Goal: Obtain resource: Download file/media

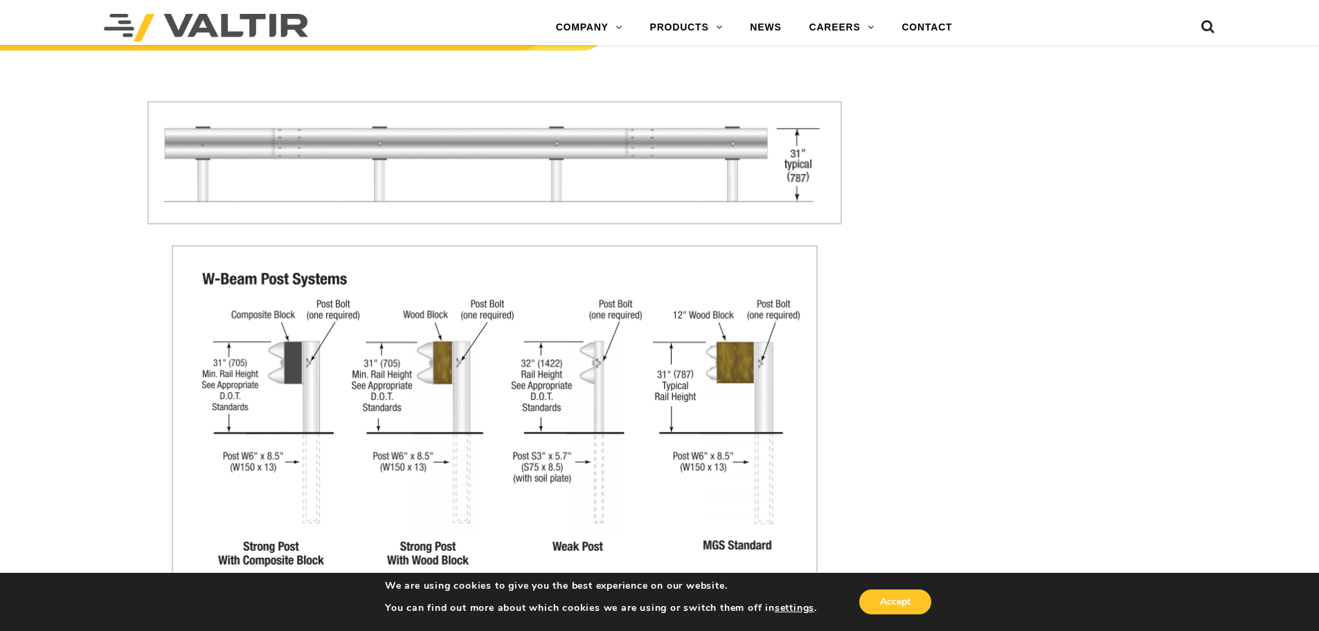
scroll to position [1800, 0]
click at [577, 158] on img at bounding box center [494, 161] width 694 height 123
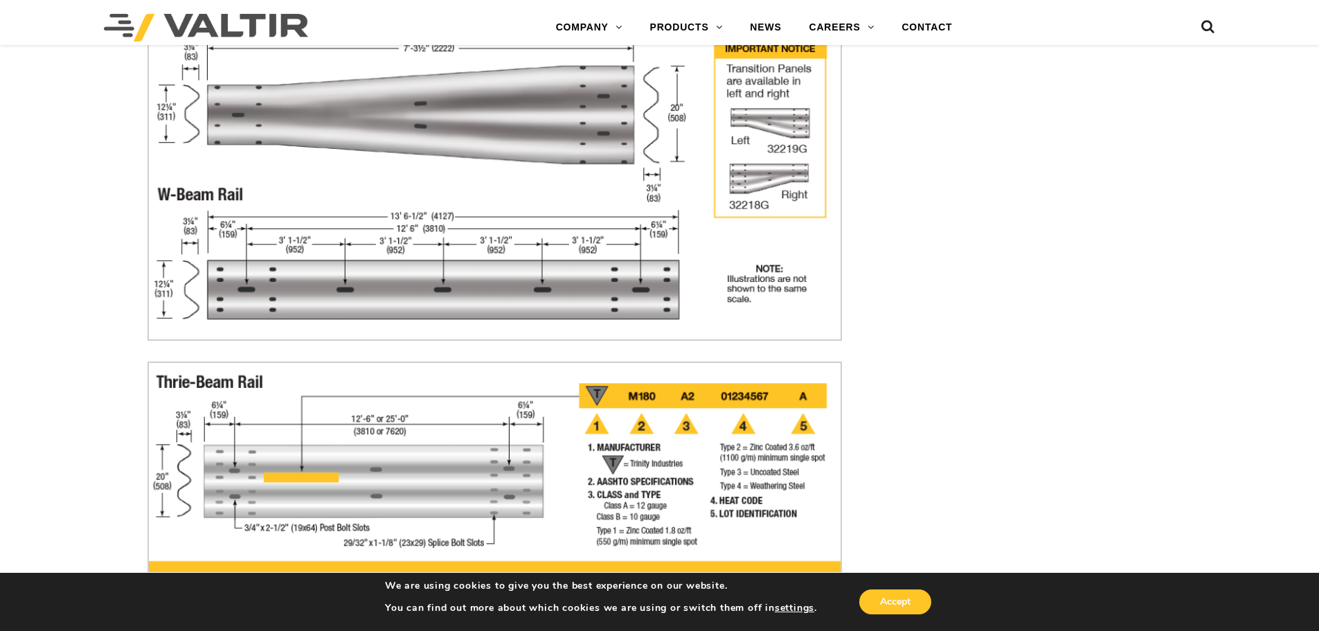
scroll to position [3807, 0]
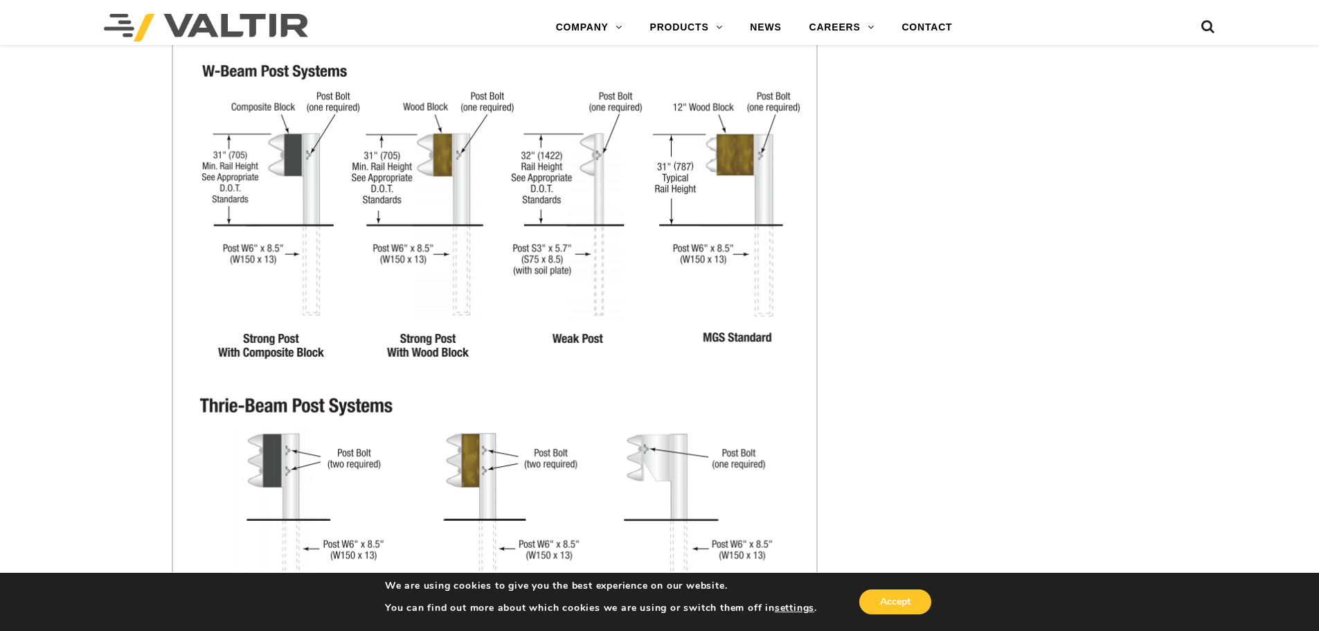
scroll to position [2007, 0]
click at [251, 190] on img at bounding box center [495, 342] width 646 height 613
click at [291, 154] on img at bounding box center [495, 342] width 646 height 613
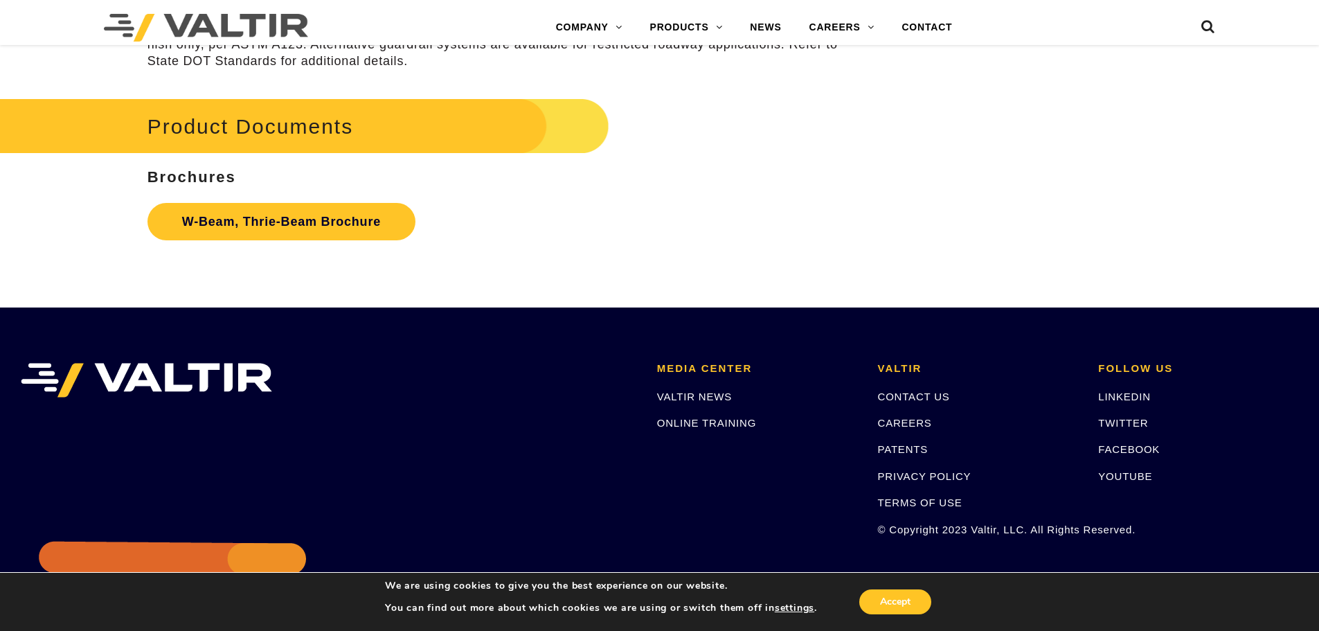
scroll to position [4358, 0]
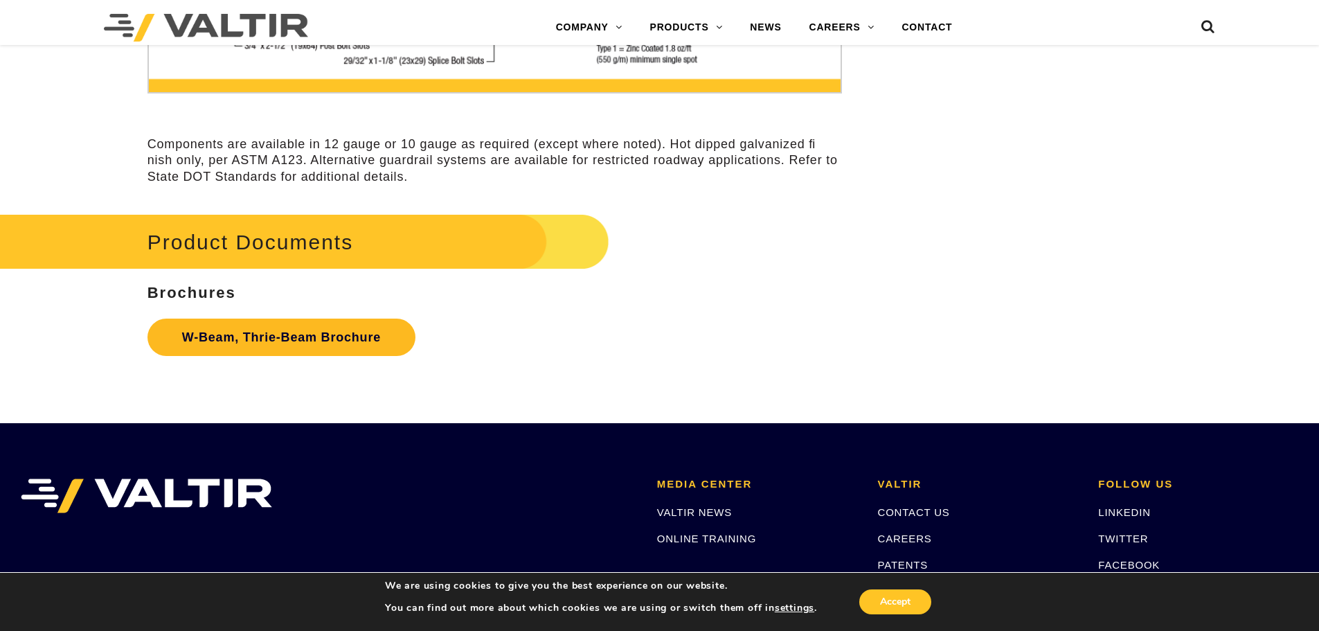
click at [274, 340] on link "W-Beam, Thrie-Beam Brochure" at bounding box center [281, 336] width 268 height 37
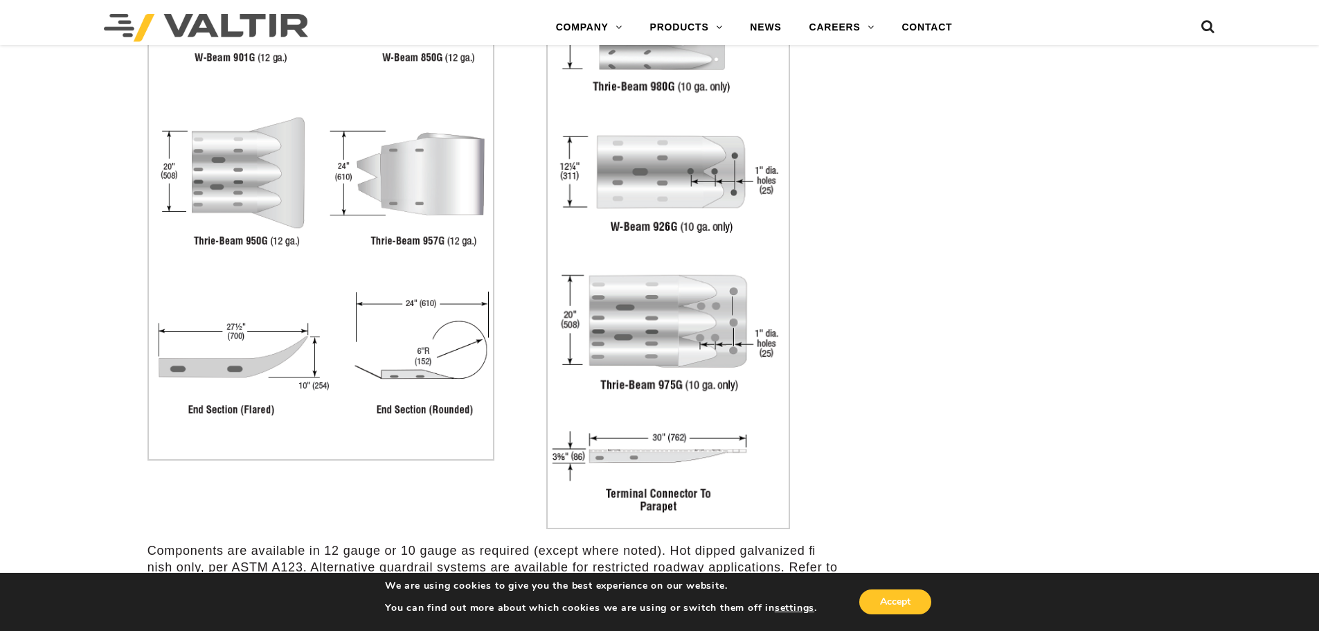
scroll to position [2974, 0]
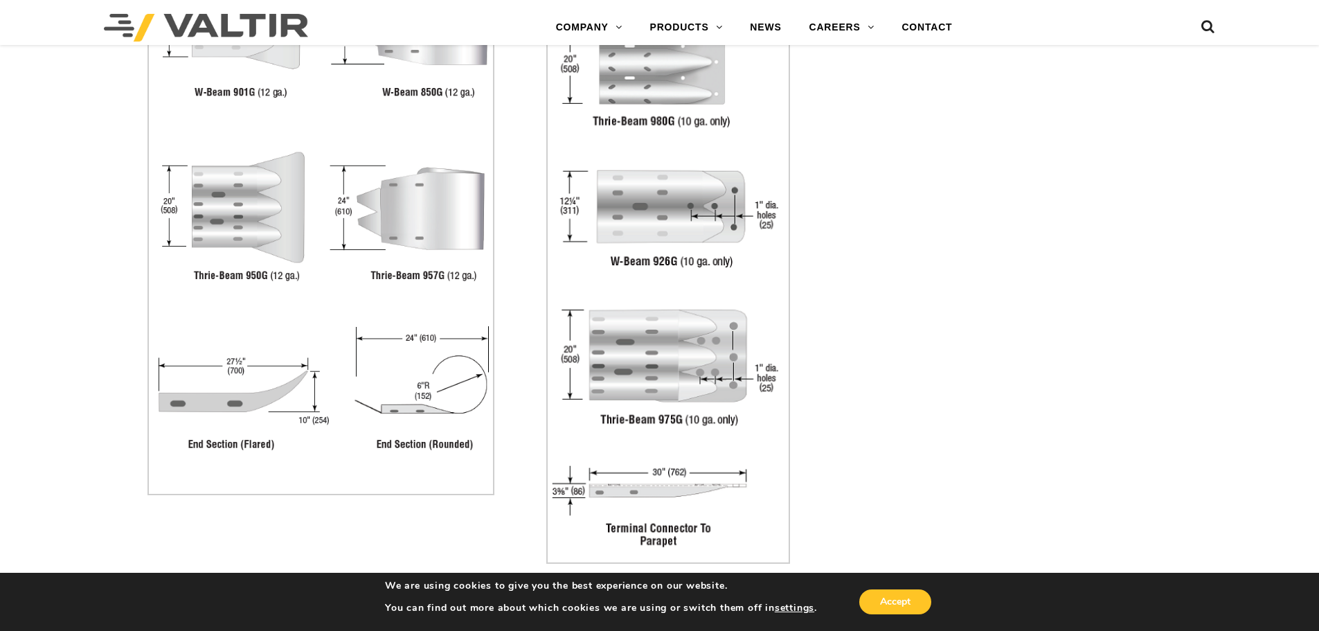
click at [201, 91] on img at bounding box center [320, 233] width 347 height 523
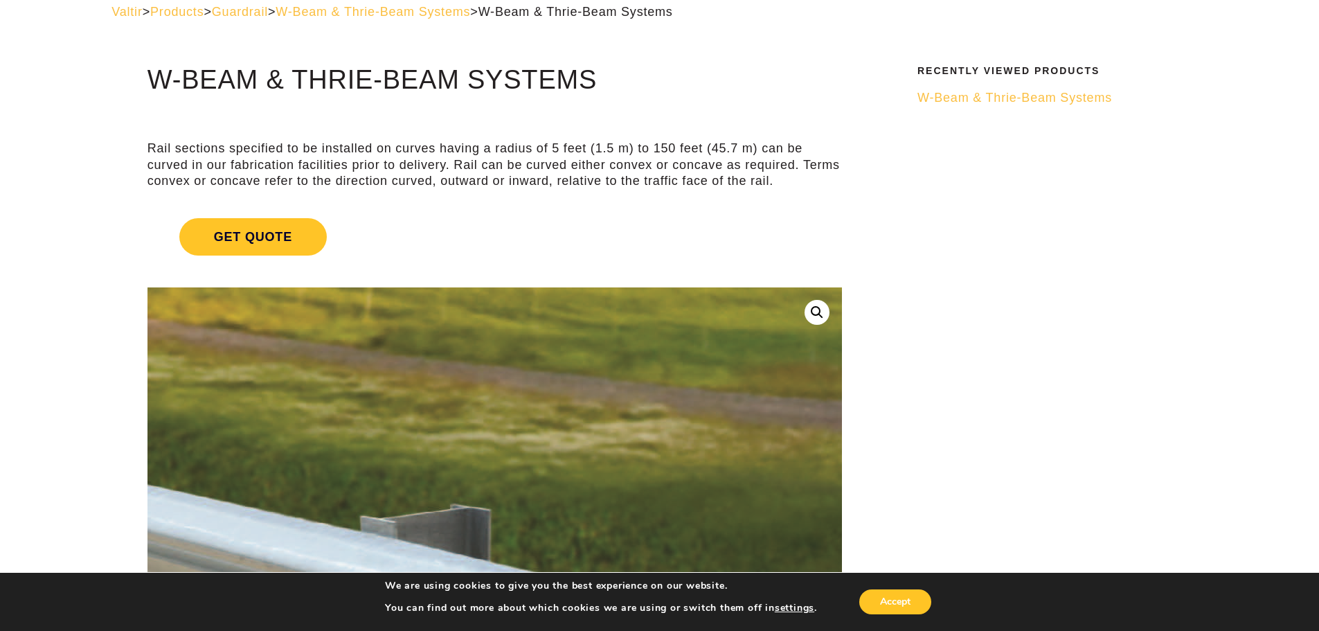
scroll to position [0, 0]
